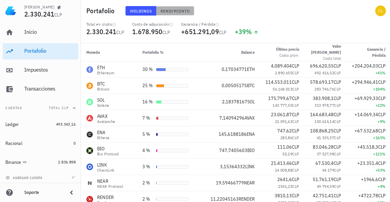
click at [181, 11] on span "Rendimiento" at bounding box center [175, 10] width 30 height 5
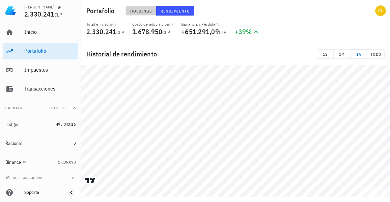
click at [142, 12] on span "Holdings" at bounding box center [141, 10] width 22 height 5
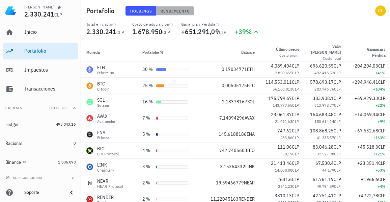
click at [176, 10] on span "Rendimiento" at bounding box center [175, 10] width 30 height 5
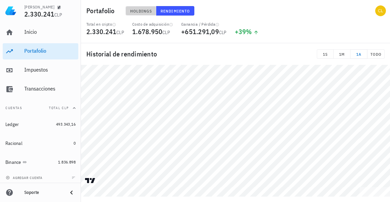
click at [148, 9] on span "Holdings" at bounding box center [141, 10] width 22 height 5
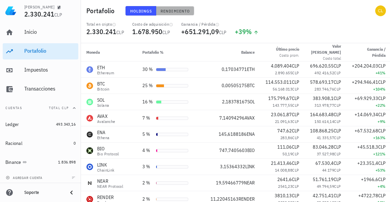
click at [170, 8] on span "Rendimiento" at bounding box center [175, 10] width 30 height 5
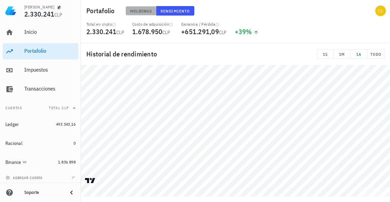
click at [144, 10] on span "Holdings" at bounding box center [141, 10] width 22 height 5
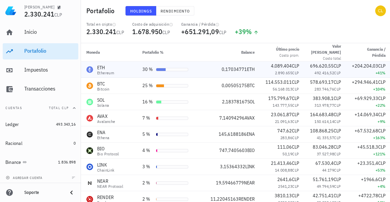
click at [129, 70] on div "ETH Ethereum" at bounding box center [108, 69] width 45 height 11
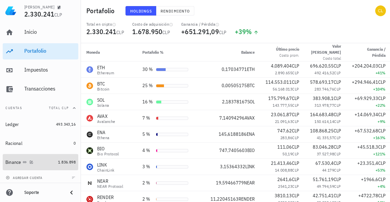
click at [42, 161] on div "Binance" at bounding box center [30, 162] width 50 height 6
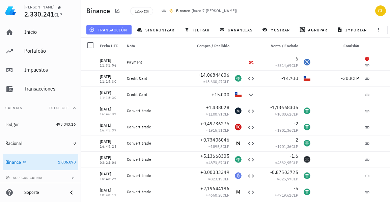
click at [113, 27] on button "transacción" at bounding box center [108, 29] width 45 height 9
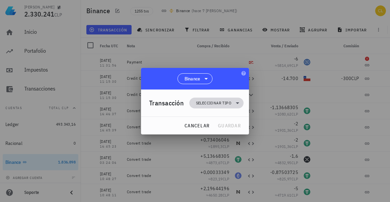
click at [222, 100] on span "Seleccionar tipo" at bounding box center [213, 102] width 35 height 7
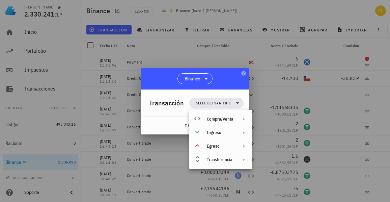
click at [199, 50] on div at bounding box center [195, 101] width 390 height 202
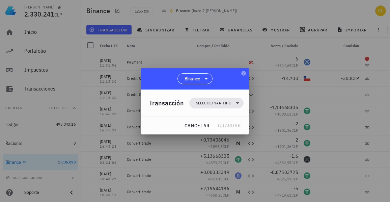
click at [199, 50] on div at bounding box center [195, 101] width 390 height 202
click at [195, 125] on span "cancelar" at bounding box center [196, 125] width 25 height 6
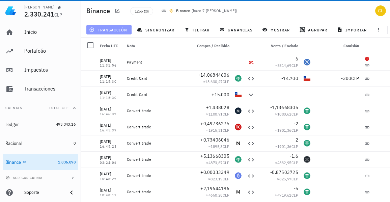
click at [108, 29] on span "transacción" at bounding box center [108, 29] width 37 height 5
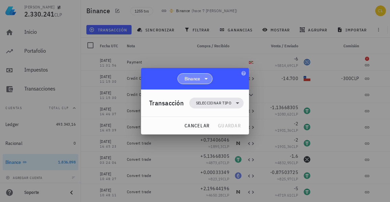
click at [208, 77] on icon at bounding box center [206, 79] width 8 height 8
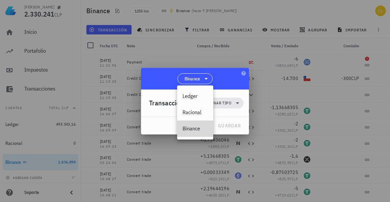
click at [194, 130] on div "Binance" at bounding box center [194, 128] width 25 height 6
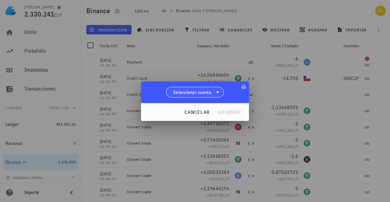
click at [215, 94] on icon at bounding box center [217, 92] width 8 height 8
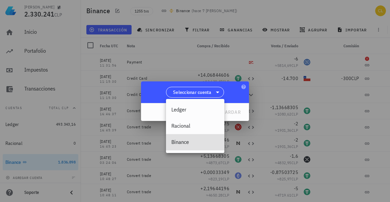
click at [190, 141] on div "Binance" at bounding box center [195, 142] width 48 height 6
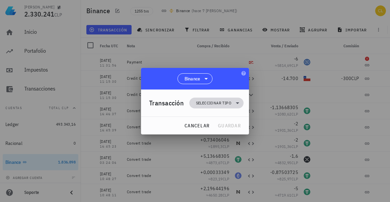
click at [221, 102] on span "Seleccionar tipo" at bounding box center [213, 102] width 35 height 7
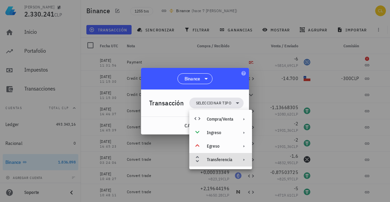
click at [234, 159] on div "Transferencia" at bounding box center [220, 159] width 63 height 13
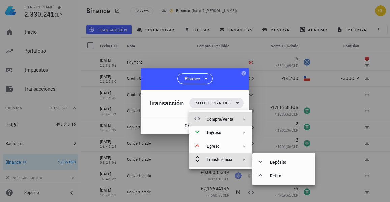
click at [246, 120] on icon at bounding box center [243, 118] width 5 height 5
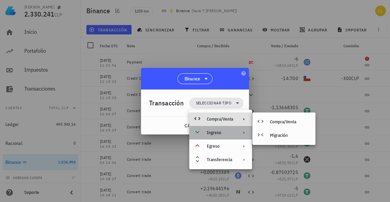
click at [244, 133] on icon at bounding box center [243, 132] width 5 height 5
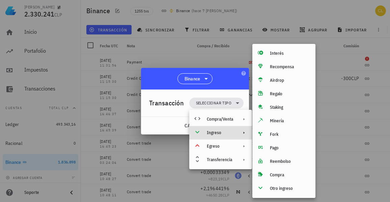
click at [222, 67] on div at bounding box center [195, 101] width 390 height 202
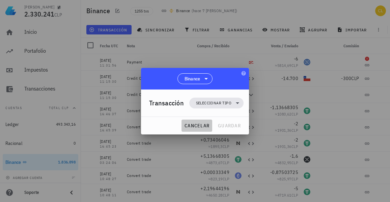
click at [199, 126] on span "cancelar" at bounding box center [196, 125] width 25 height 6
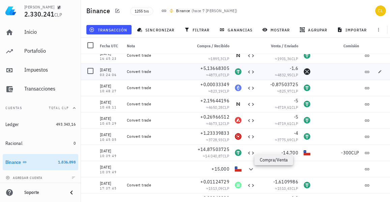
scroll to position [98, 0]
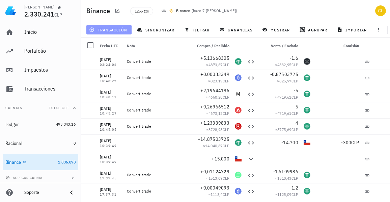
click at [115, 29] on span "transacción" at bounding box center [108, 29] width 37 height 5
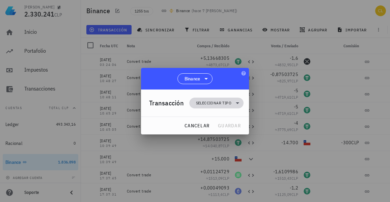
click at [211, 103] on span "Seleccionar tipo" at bounding box center [213, 102] width 35 height 7
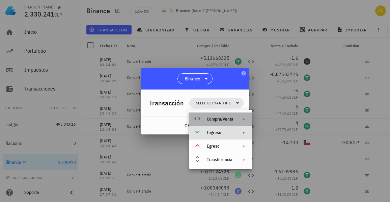
click at [221, 120] on div "Compra/Venta" at bounding box center [220, 118] width 26 height 5
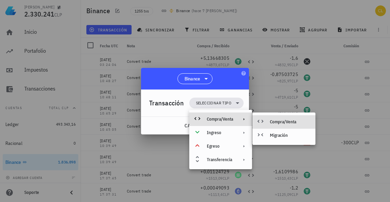
click at [272, 120] on div "Compra/Venta" at bounding box center [290, 121] width 40 height 5
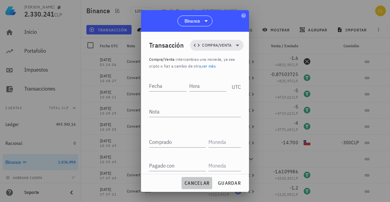
click at [195, 182] on span "cancelar" at bounding box center [196, 183] width 25 height 6
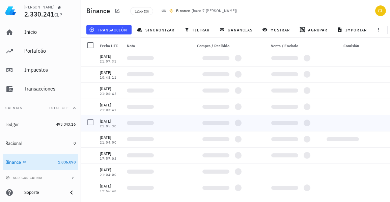
scroll to position [0, 0]
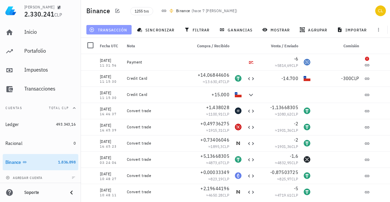
click at [95, 29] on span "transacción" at bounding box center [108, 29] width 37 height 5
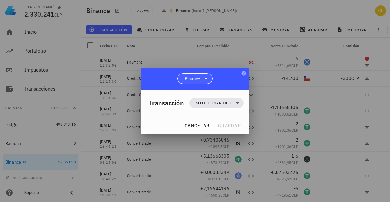
click at [203, 78] on icon at bounding box center [206, 79] width 8 height 8
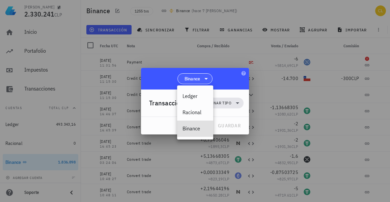
click at [203, 78] on icon at bounding box center [206, 79] width 8 height 8
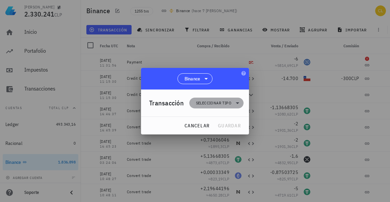
click at [219, 102] on span "Seleccionar tipo" at bounding box center [213, 102] width 35 height 7
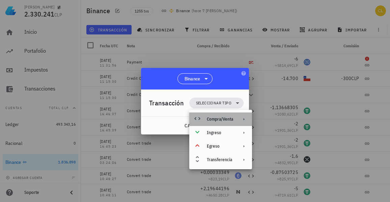
click at [224, 120] on div "Compra/Venta" at bounding box center [220, 118] width 26 height 5
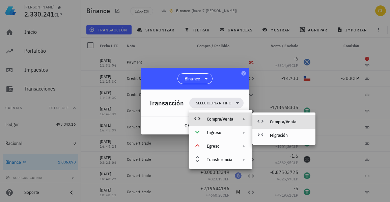
click at [271, 121] on div "Compra/Venta" at bounding box center [290, 121] width 40 height 5
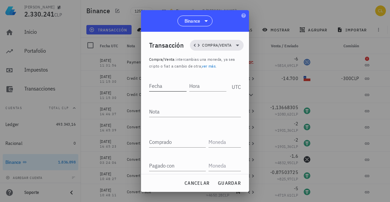
click at [161, 84] on input "Fecha" at bounding box center [167, 85] width 37 height 11
type input "2025-08-02"
click at [197, 86] on input "Hora" at bounding box center [208, 85] width 36 height 11
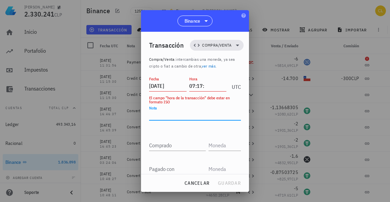
click at [172, 114] on textarea "Nota" at bounding box center [195, 114] width 92 height 11
click at [233, 85] on div "UTC" at bounding box center [235, 84] width 12 height 17
click at [192, 86] on input "07:17:" at bounding box center [207, 85] width 37 height 11
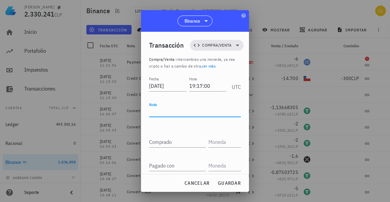
click at [160, 116] on textarea "Nota" at bounding box center [195, 111] width 92 height 11
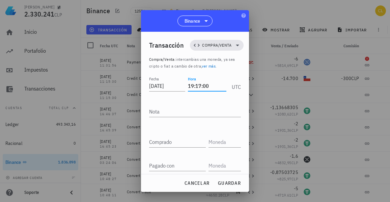
click at [209, 86] on input "19:17:00" at bounding box center [207, 85] width 38 height 11
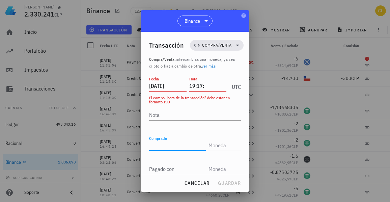
click at [177, 142] on input "Comprado" at bounding box center [177, 145] width 57 height 11
click at [205, 86] on input "19:17:" at bounding box center [207, 85] width 37 height 11
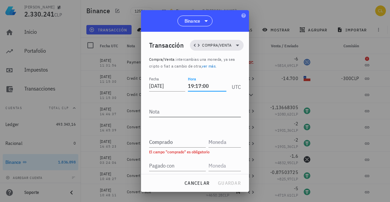
type input "19:17:00"
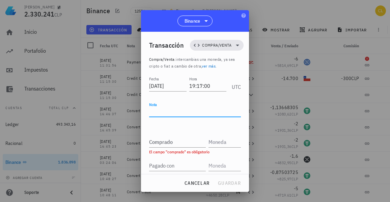
click at [181, 108] on textarea "Nota" at bounding box center [195, 111] width 92 height 11
click at [174, 143] on input "Comprado" at bounding box center [177, 141] width 57 height 11
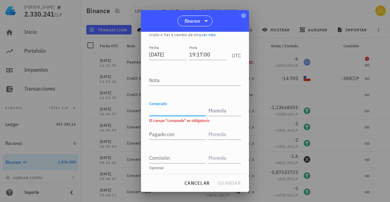
scroll to position [35, 0]
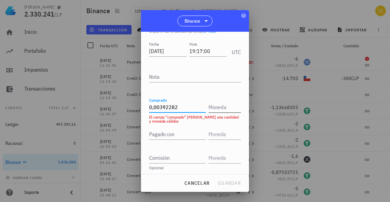
type input "0,00392282"
click at [217, 111] on input "text" at bounding box center [223, 106] width 31 height 11
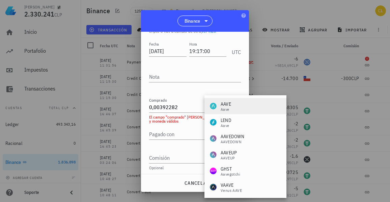
click at [235, 109] on div "AAVE Aave" at bounding box center [245, 106] width 82 height 16
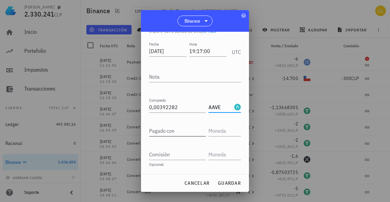
type input "AAVE"
click at [182, 133] on input "Pagado con" at bounding box center [177, 130] width 57 height 11
type input "10"
click at [220, 133] on input "text" at bounding box center [223, 130] width 31 height 11
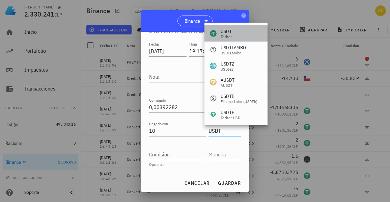
click at [244, 34] on div "USDT Tether" at bounding box center [235, 33] width 63 height 16
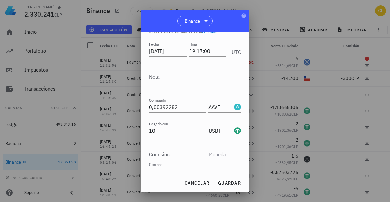
type input "USDT"
click at [174, 156] on input "Comisión" at bounding box center [177, 154] width 57 height 11
type input "0"
click at [232, 163] on div "Opcional" at bounding box center [195, 164] width 92 height 4
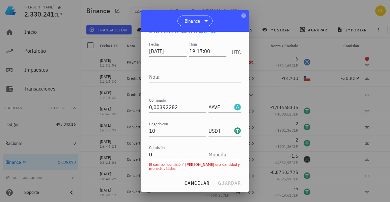
scroll to position [52, 0]
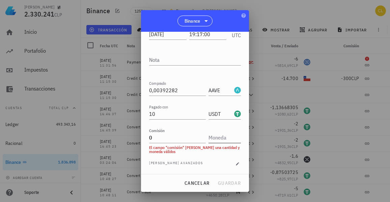
click at [222, 139] on input "text" at bounding box center [223, 137] width 31 height 11
type input "0"
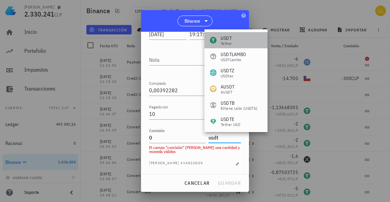
click at [244, 36] on div "USDT Tether" at bounding box center [235, 40] width 63 height 16
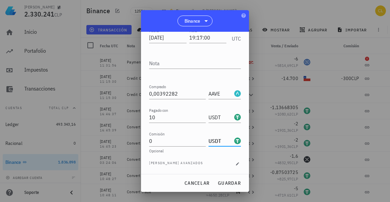
type input "USDT"
click at [203, 158] on div "Fecha 2025-08-02 Hora 19:17:00 UTC Nota Comprado 0,00392282 AAVE Pagado con 10 …" at bounding box center [195, 100] width 92 height 147
click at [223, 93] on input "AAVE" at bounding box center [220, 93] width 24 height 11
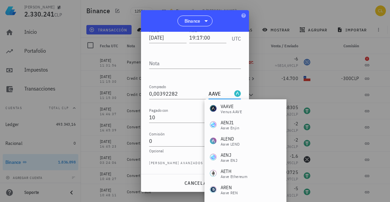
scroll to position [0, 0]
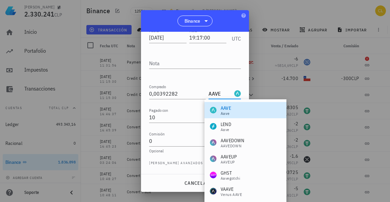
click at [237, 68] on div "Transacción Compra/Venta Compra/Venta : intercambias una moneda, ya sea cripto …" at bounding box center [195, 103] width 108 height 142
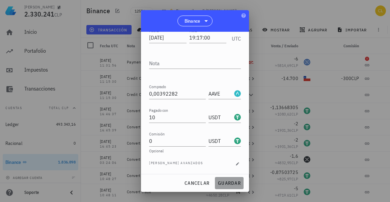
click at [224, 181] on span "guardar" at bounding box center [228, 183] width 23 height 6
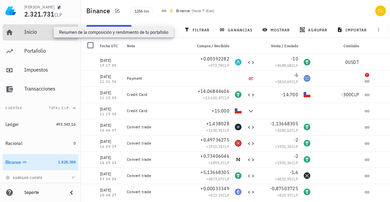
click at [42, 34] on div "Inicio" at bounding box center [49, 32] width 51 height 6
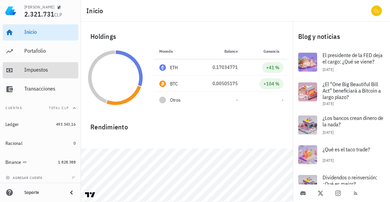
click at [40, 67] on div "Impuestos" at bounding box center [49, 69] width 51 height 6
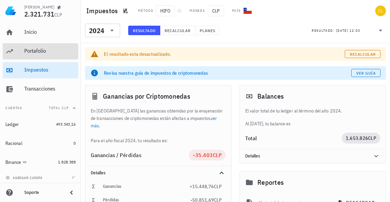
click at [39, 51] on div "Portafolio" at bounding box center [49, 51] width 51 height 6
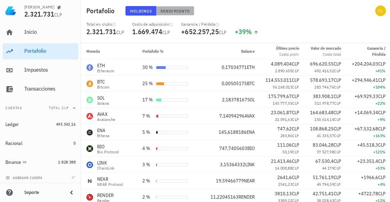
click at [165, 10] on span "Rendimiento" at bounding box center [175, 10] width 30 height 5
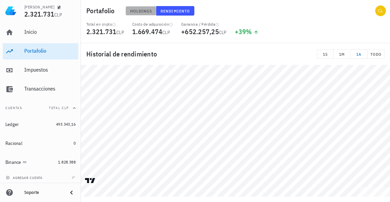
click at [137, 13] on span "Holdings" at bounding box center [141, 10] width 22 height 5
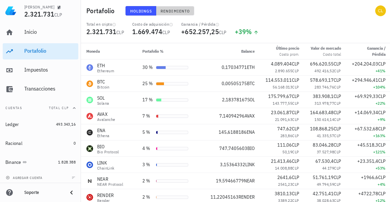
click at [164, 12] on span "Rendimiento" at bounding box center [175, 10] width 30 height 5
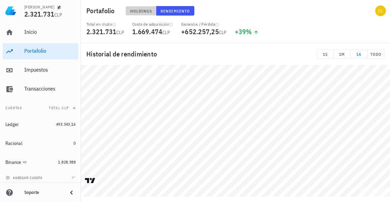
click at [140, 11] on span "Holdings" at bounding box center [141, 10] width 22 height 5
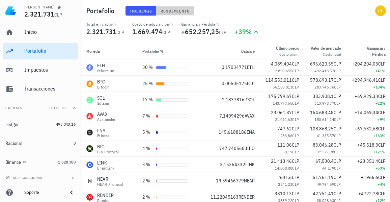
click at [164, 10] on span "Rendimiento" at bounding box center [175, 10] width 30 height 5
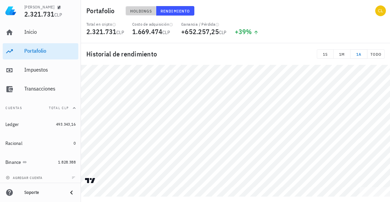
click at [141, 8] on span "Holdings" at bounding box center [141, 10] width 22 height 5
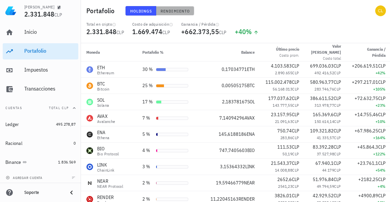
click at [170, 13] on button "Rendimiento" at bounding box center [175, 10] width 38 height 9
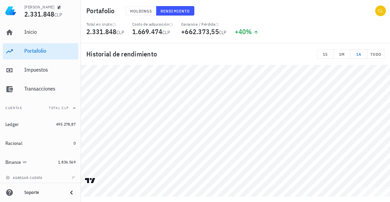
click at [170, 13] on button "Rendimiento" at bounding box center [175, 10] width 38 height 9
click at [143, 10] on span "Holdings" at bounding box center [141, 10] width 22 height 5
